Goal: Find specific page/section: Find specific page/section

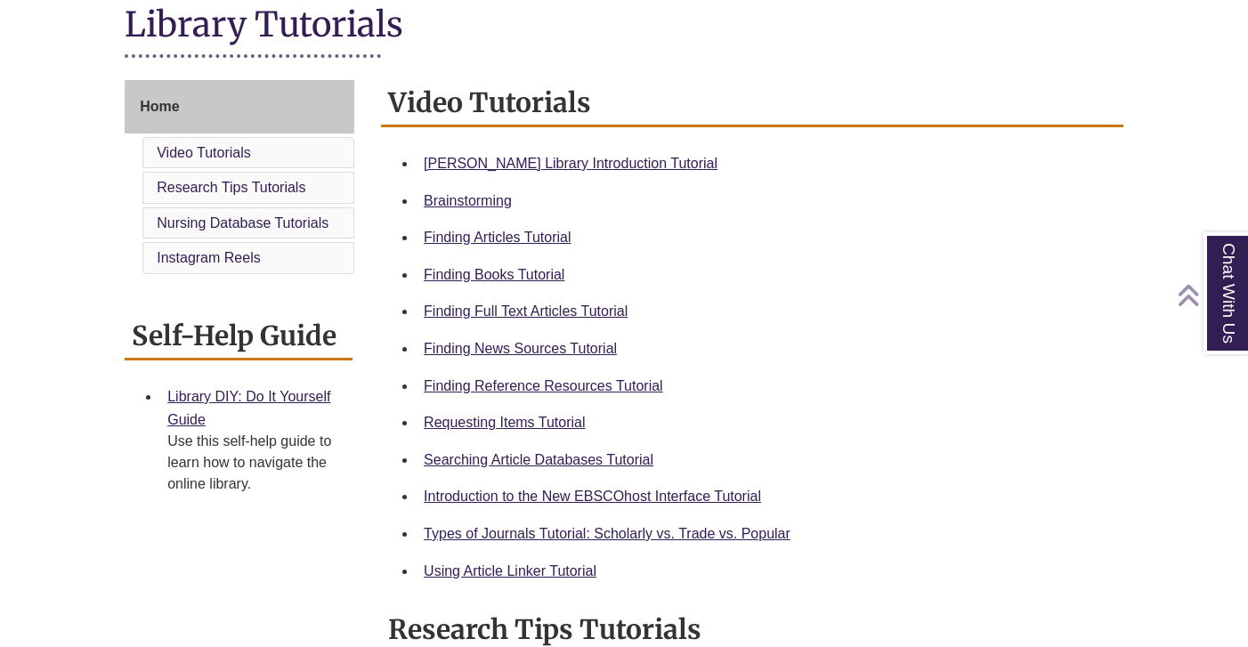
scroll to position [425, 0]
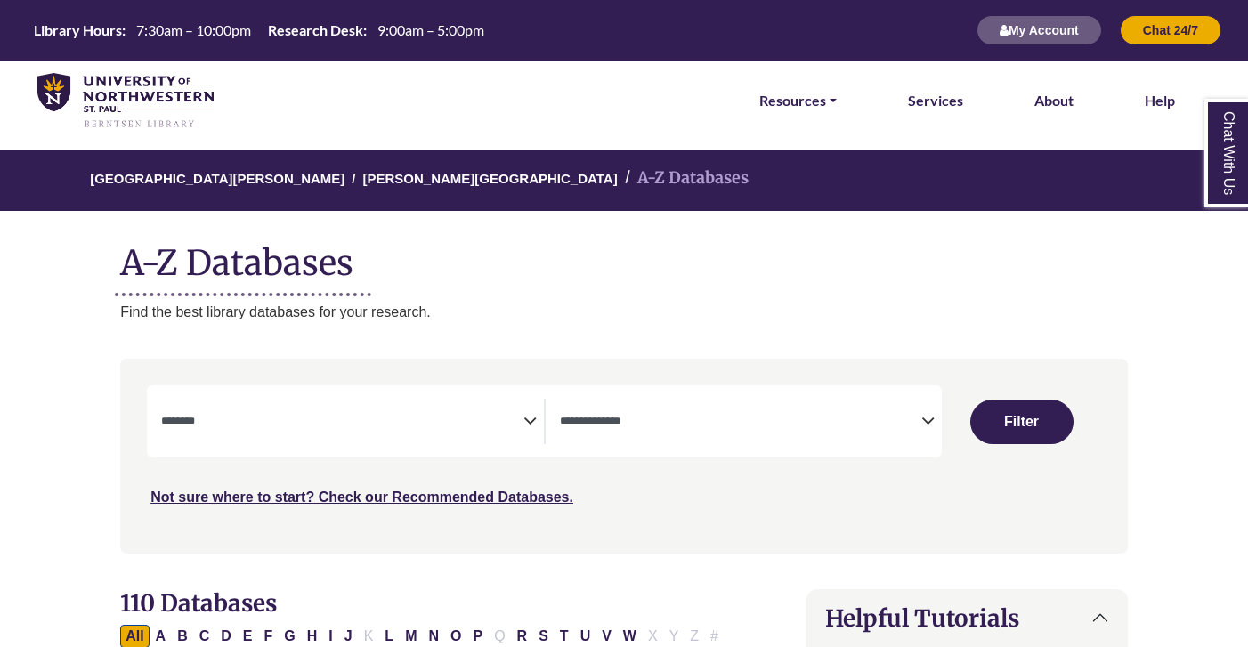
select select "Database Subject Filter"
select select "Database Types Filter"
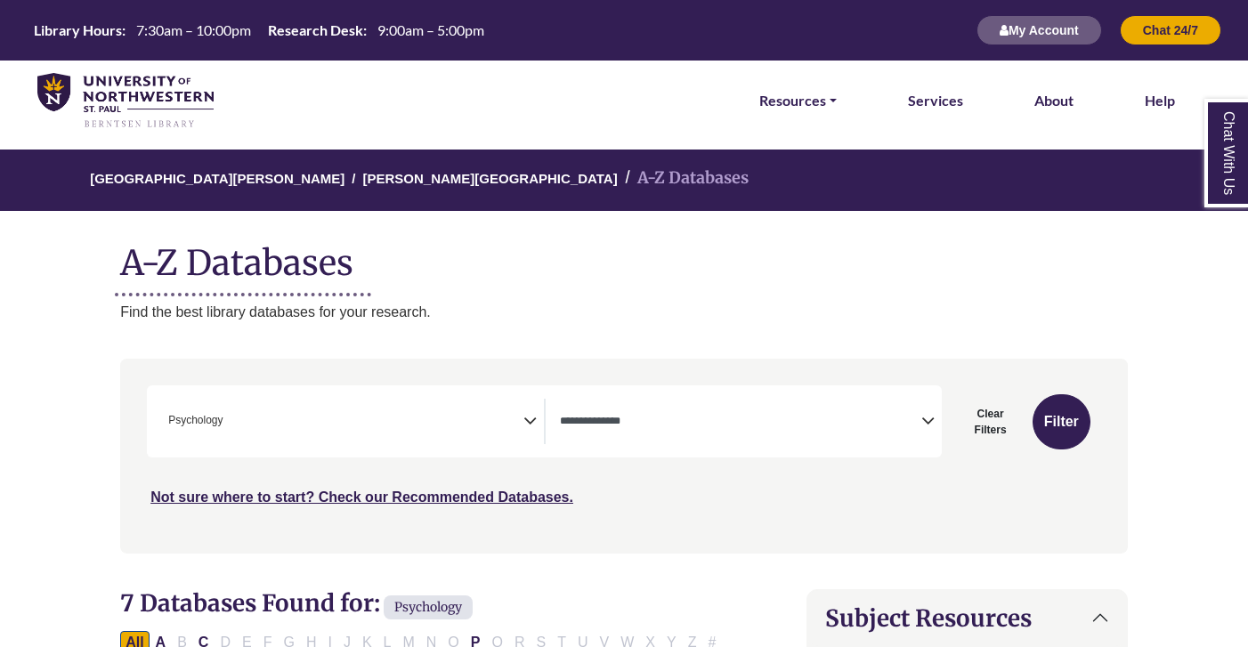
select select "Database Types Filter"
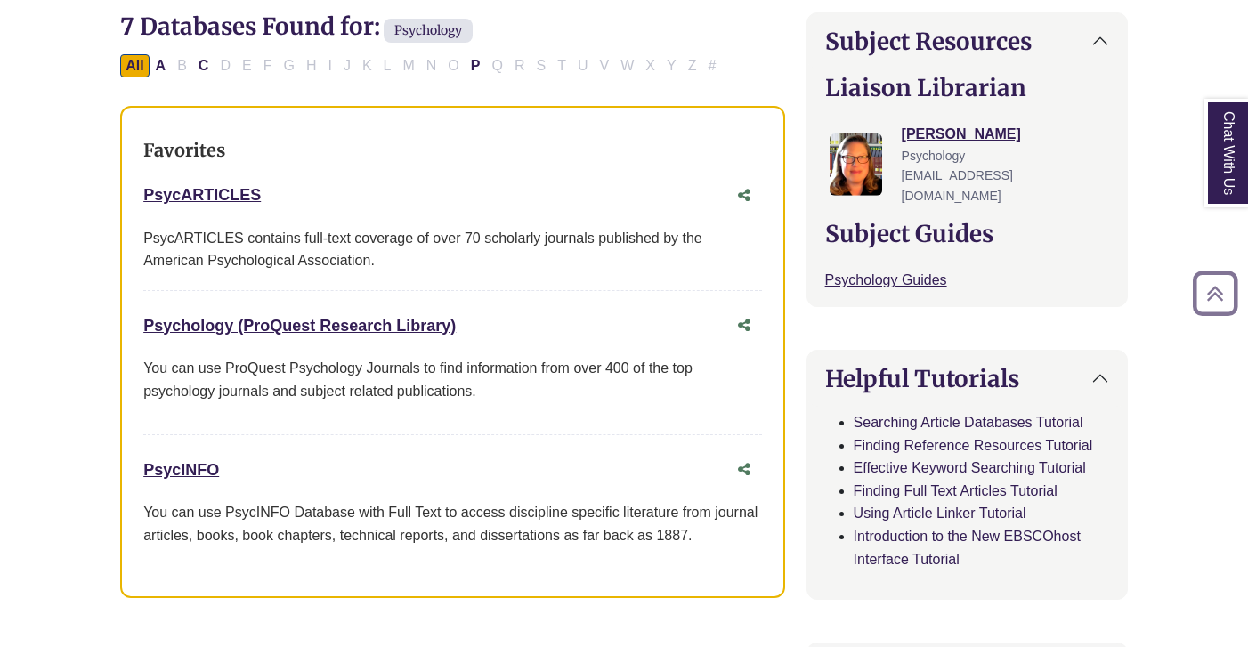
scroll to position [578, 0]
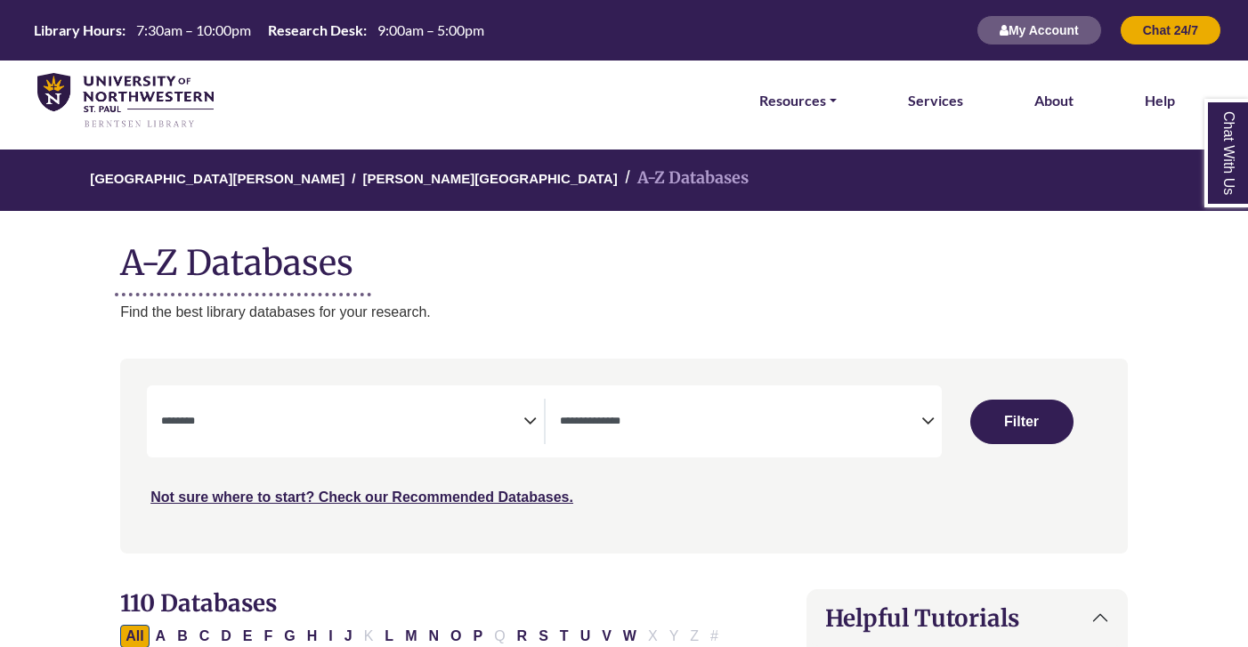
select select "Database Subject Filter"
select select "Database Types Filter"
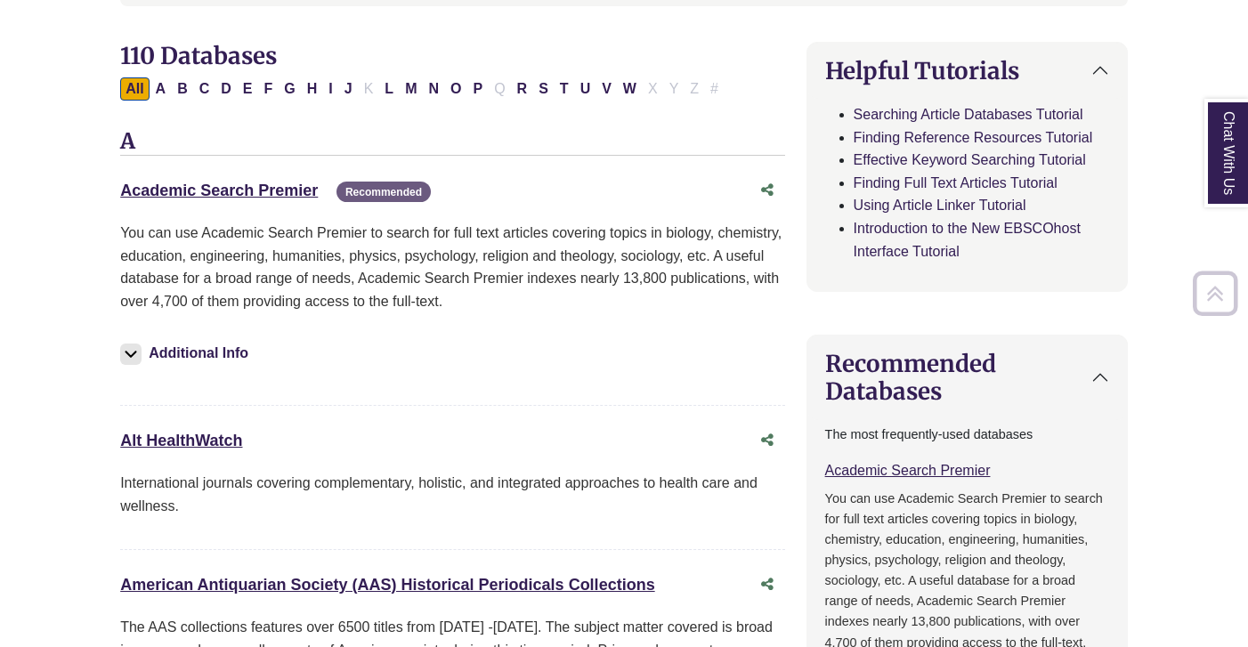
scroll to position [558, 0]
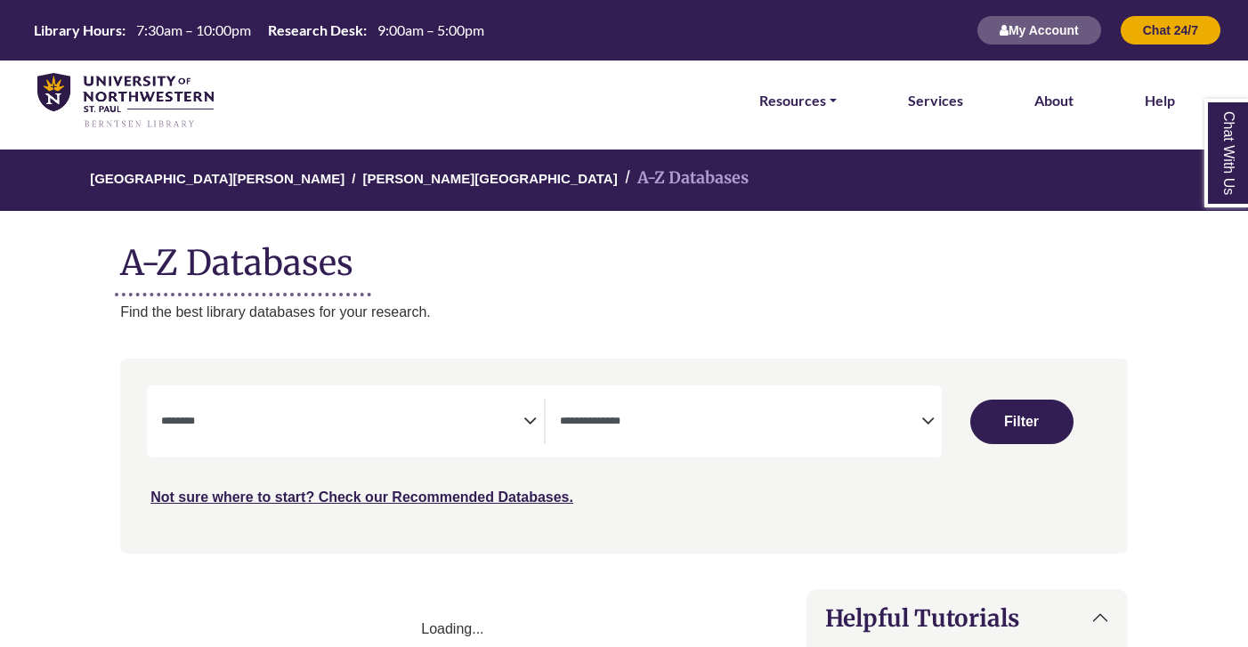
select select "Database Subject Filter"
select select "Database Types Filter"
select select "Database Subject Filter"
select select "Database Types Filter"
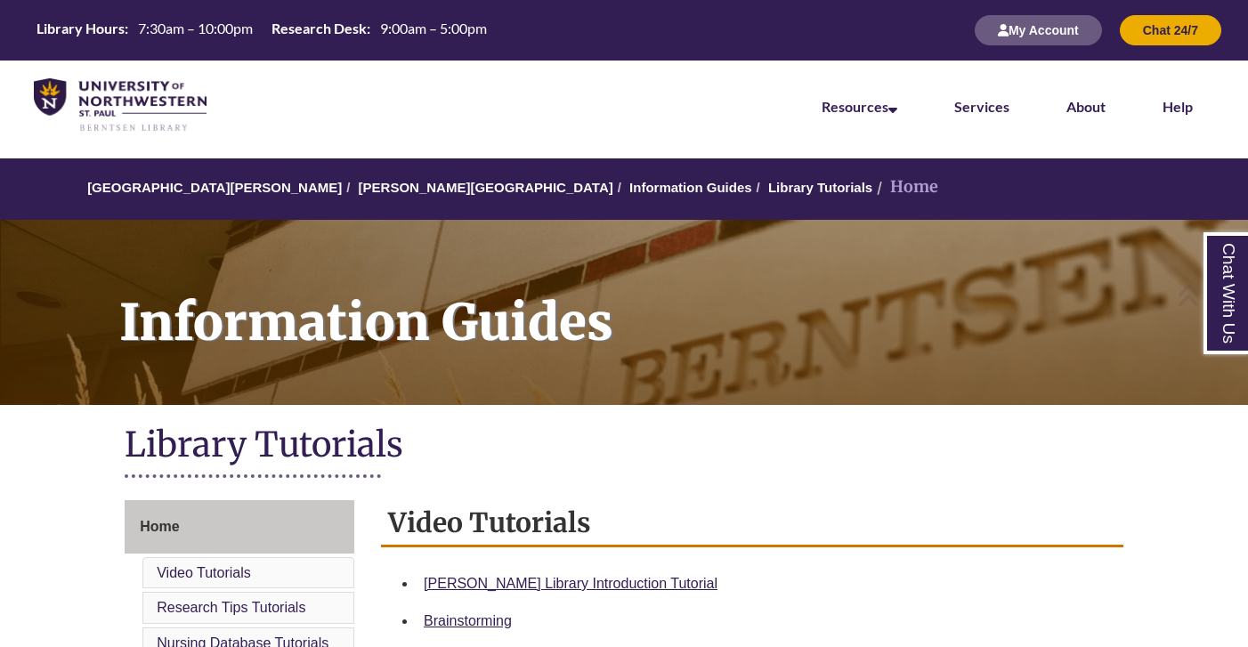
scroll to position [591, 0]
